Goal: Information Seeking & Learning: Find specific fact

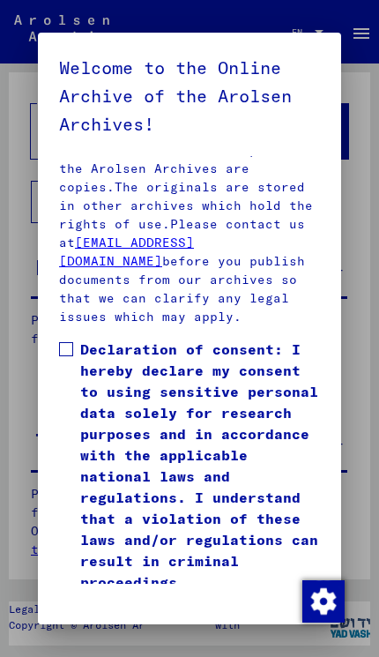
scroll to position [669, 0]
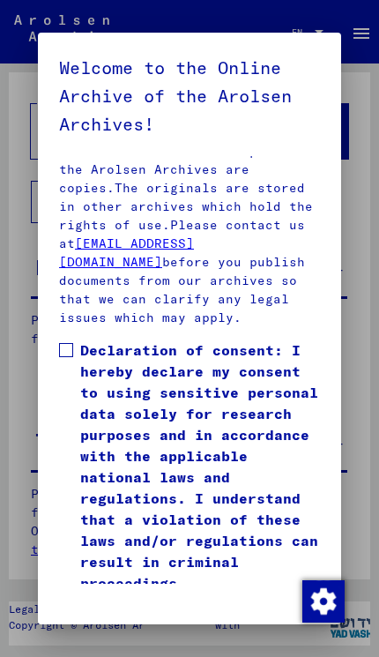
click at [109, 606] on button "I agree" at bounding box center [94, 623] width 70 height 42
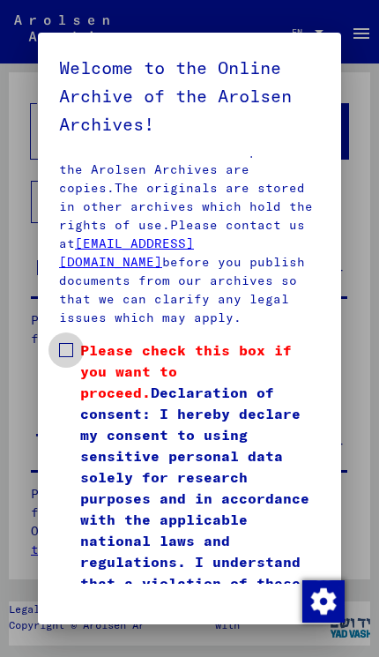
click at [71, 343] on span at bounding box center [66, 350] width 14 height 14
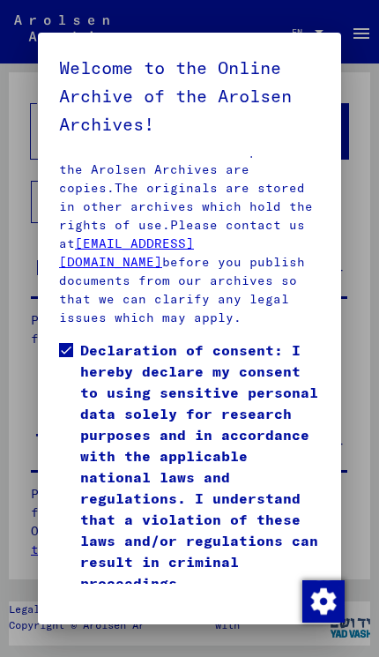
click at [116, 602] on button "I agree" at bounding box center [94, 623] width 70 height 42
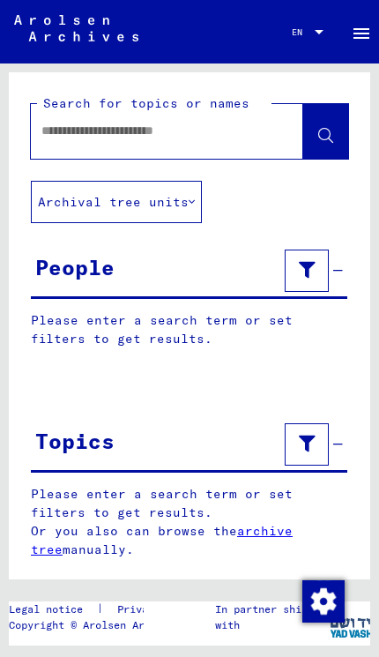
click at [319, 274] on button at bounding box center [307, 271] width 44 height 42
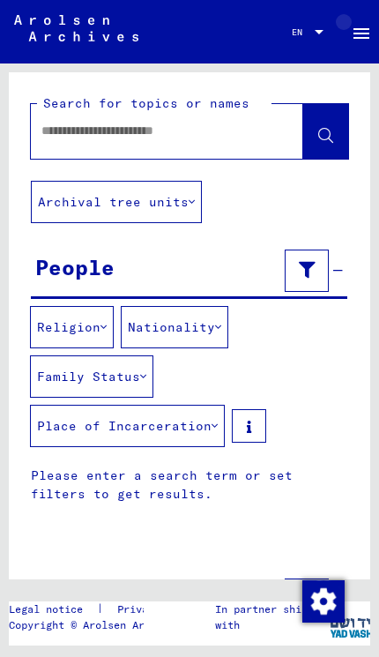
click at [370, 31] on mat-icon "menu" at bounding box center [361, 33] width 21 height 21
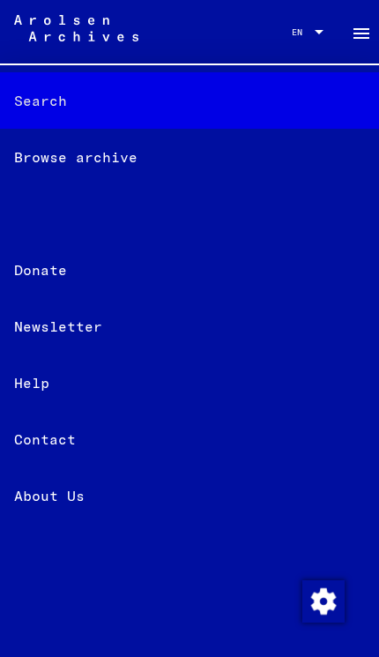
click at [64, 102] on div "Search" at bounding box center [189, 100] width 379 height 56
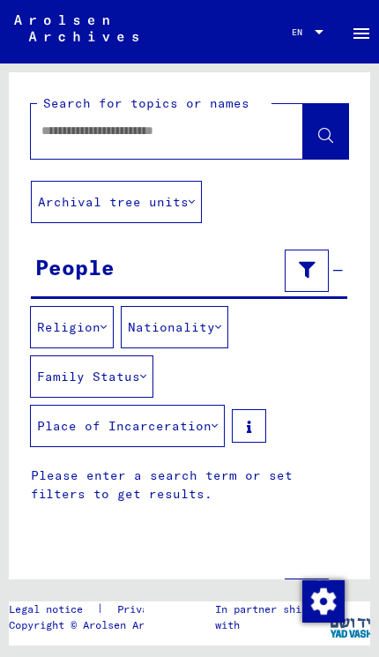
scroll to position [0, 0]
click at [221, 135] on input "text" at bounding box center [151, 131] width 220 height 19
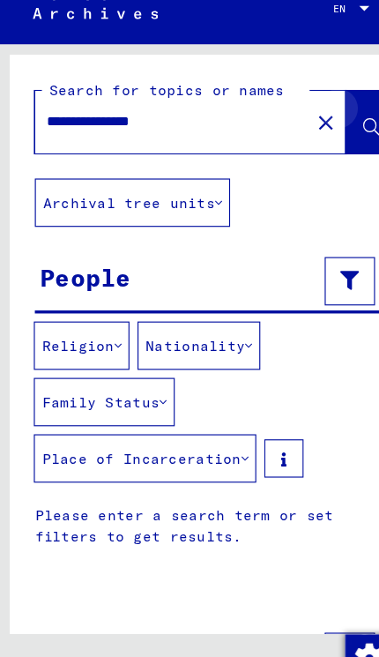
click at [326, 129] on icon at bounding box center [325, 136] width 15 height 15
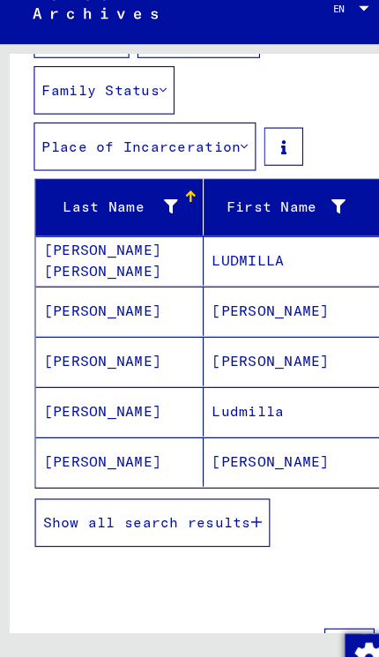
scroll to position [276, 0]
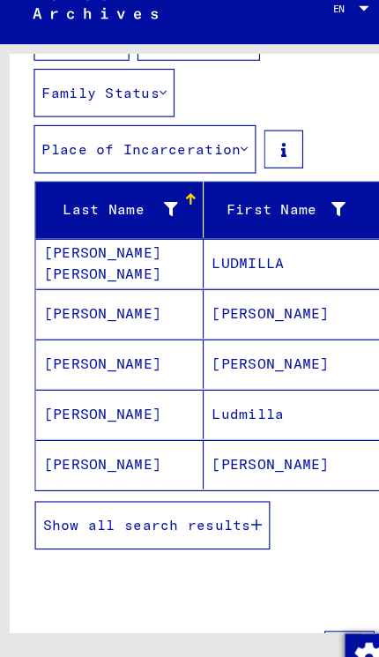
click at [182, 477] on span "Show all search results" at bounding box center [129, 485] width 183 height 16
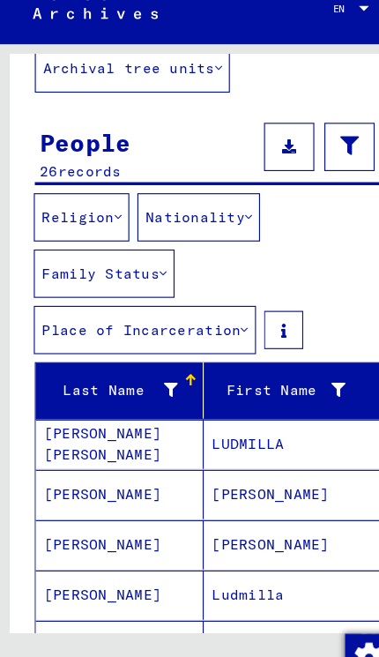
scroll to position [34, 0]
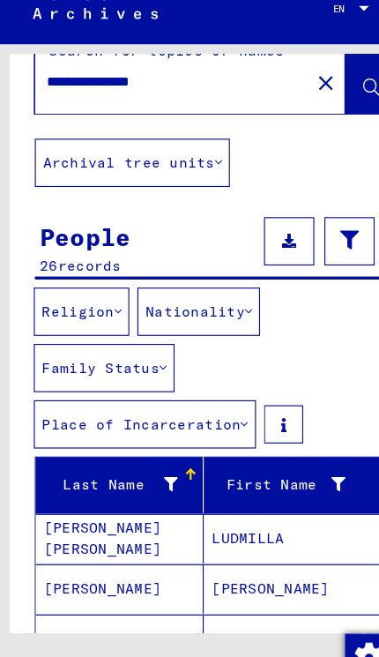
click at [205, 87] on input "**********" at bounding box center [151, 96] width 220 height 19
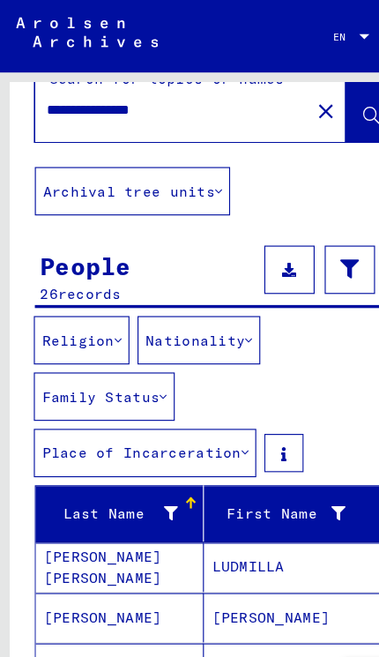
type input "**********"
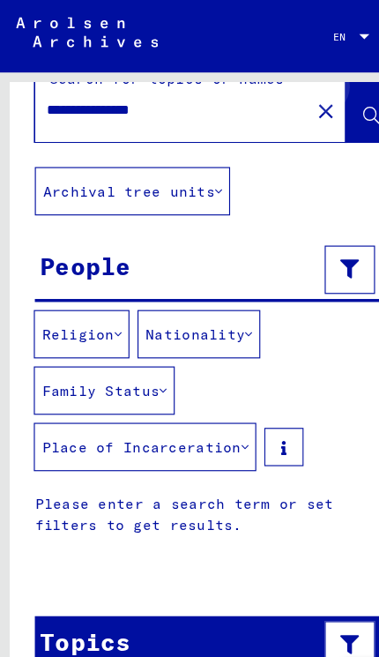
click at [314, 97] on button at bounding box center [325, 97] width 45 height 55
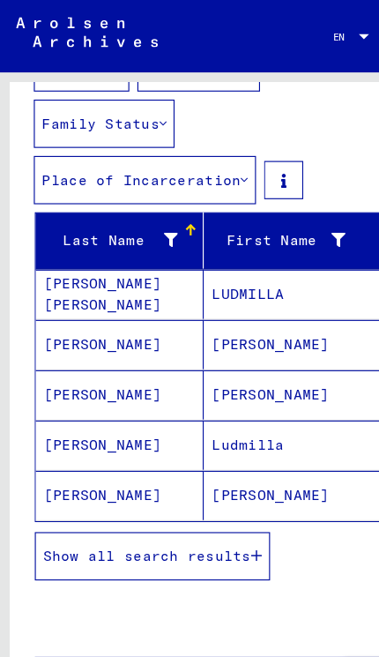
scroll to position [275, 0]
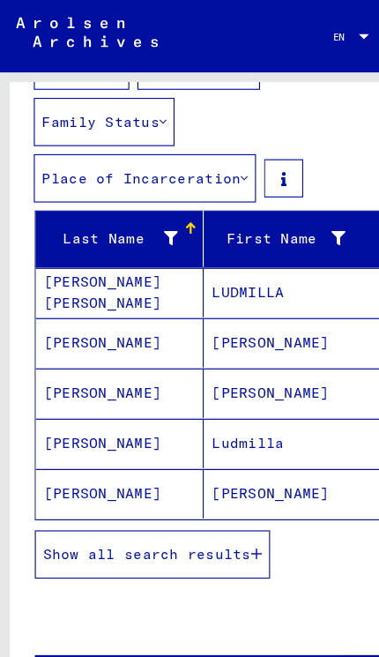
click at [221, 486] on icon "button" at bounding box center [226, 486] width 10 height 12
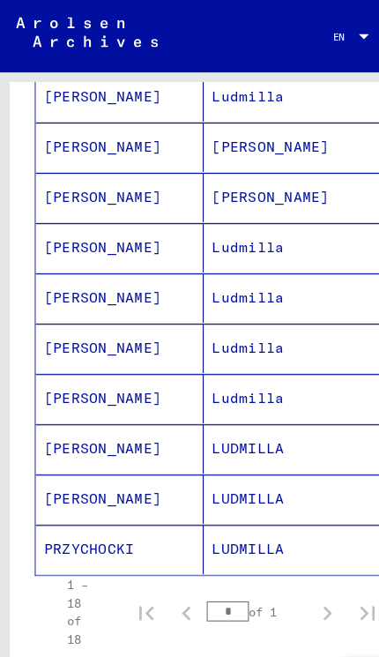
scroll to position [839, 0]
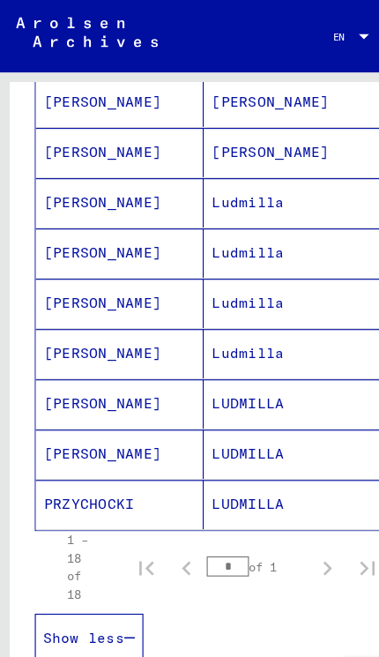
click at [241, 361] on mat-cell "LUDMILLA" at bounding box center [263, 354] width 168 height 43
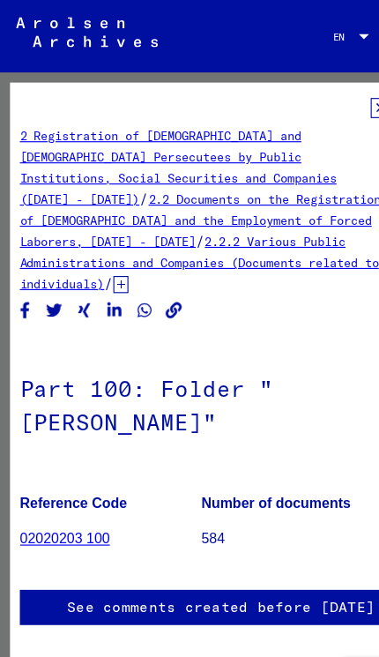
scroll to position [0, 13]
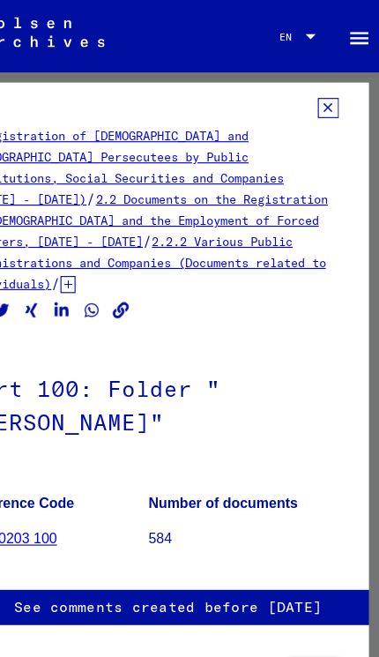
click at [325, 99] on icon at bounding box center [334, 95] width 19 height 18
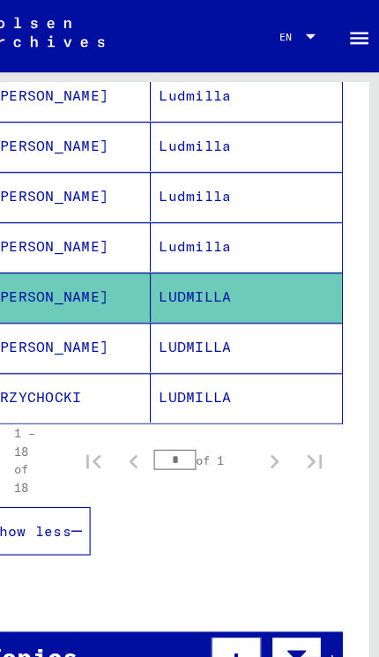
scroll to position [960, 0]
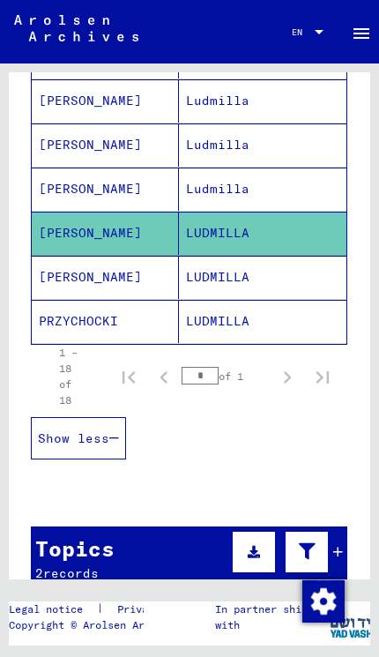
click at [248, 277] on mat-cell "LUDMILLA" at bounding box center [263, 277] width 168 height 43
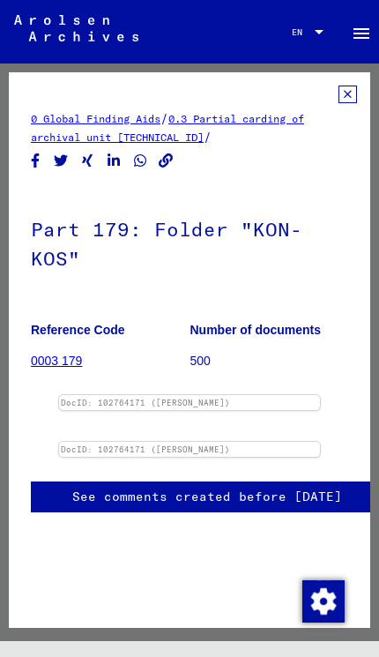
scroll to position [196, 0]
